Goal: Check status

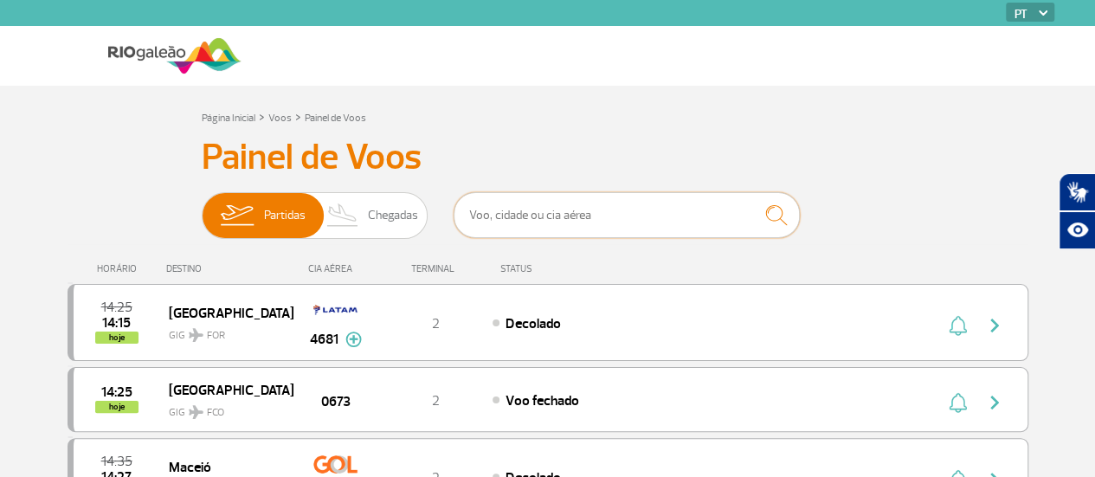
click at [488, 216] on input "text" at bounding box center [627, 215] width 346 height 46
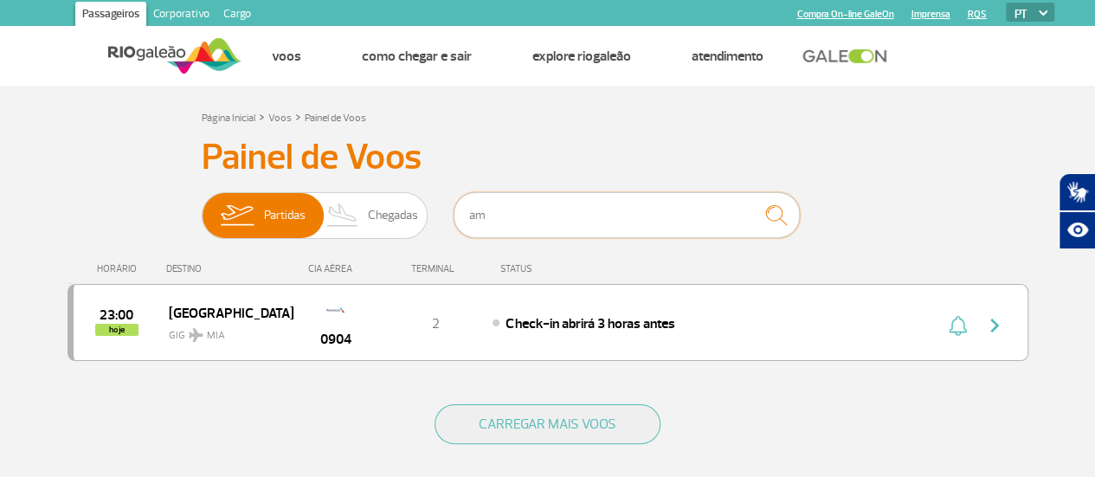
type input "a"
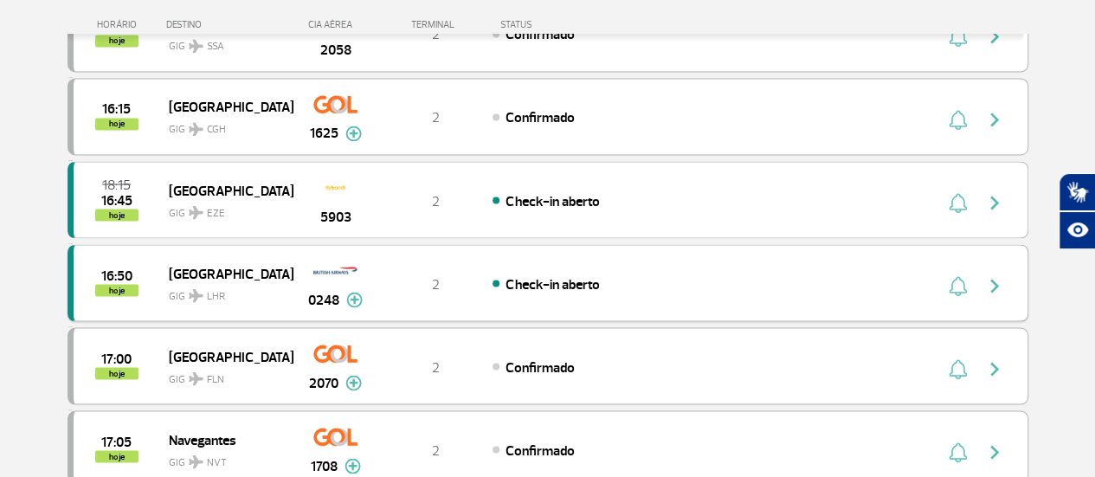
scroll to position [1472, 0]
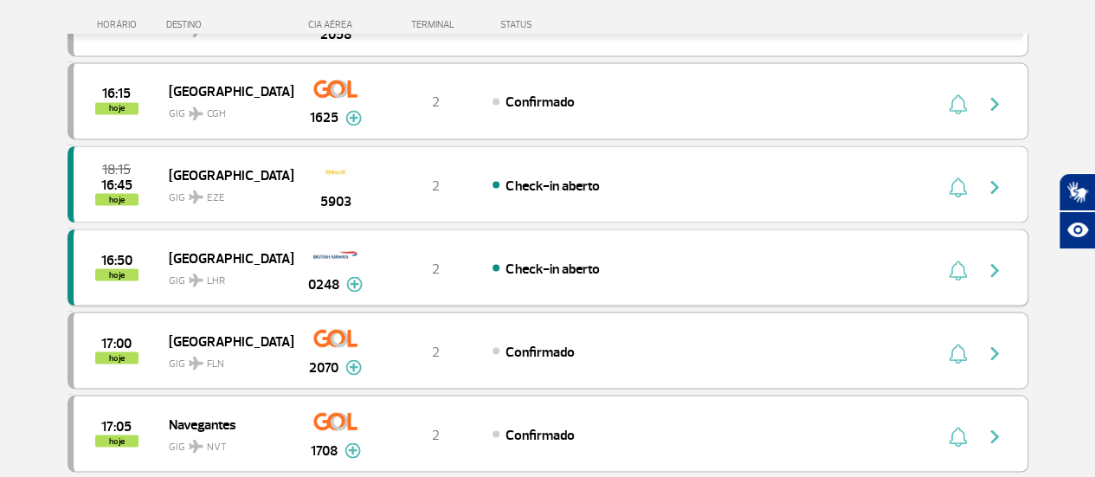
click at [992, 260] on img "button" at bounding box center [995, 270] width 21 height 21
click at [733, 258] on div "Check-in aberto" at bounding box center [684, 267] width 382 height 19
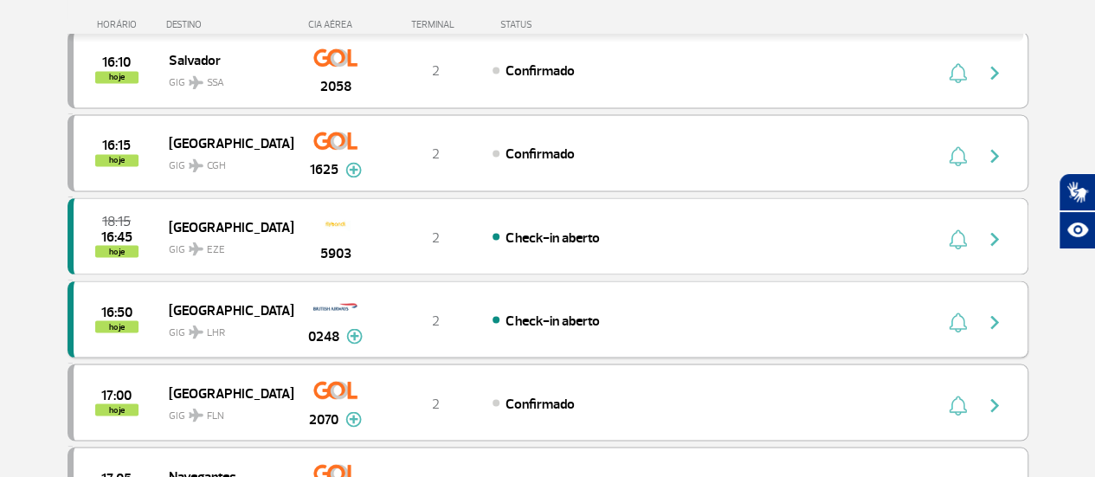
scroll to position [1386, 0]
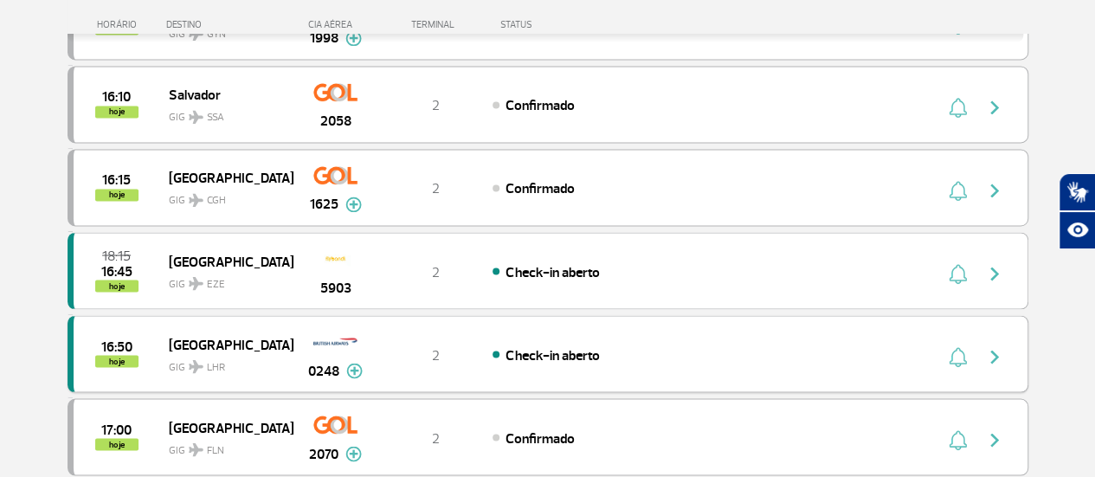
click at [233, 333] on span "[GEOGRAPHIC_DATA]" at bounding box center [224, 344] width 111 height 23
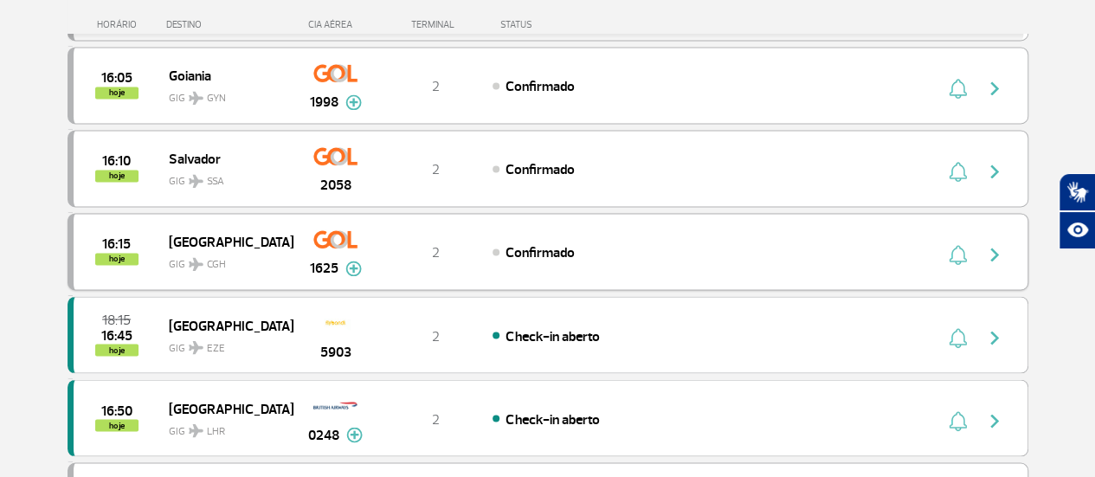
scroll to position [1299, 0]
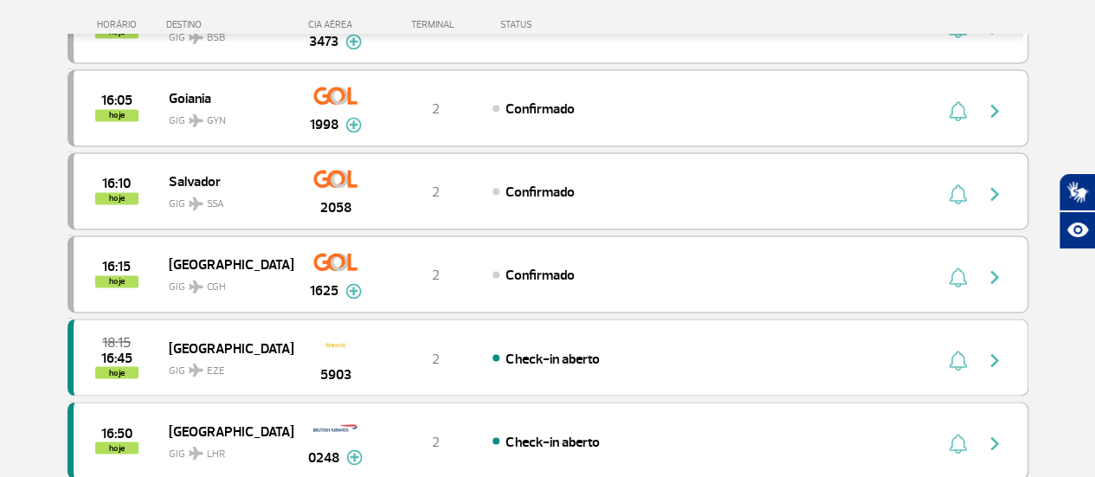
click at [1004, 433] on img "button" at bounding box center [995, 443] width 21 height 21
